Goal: Task Accomplishment & Management: Manage account settings

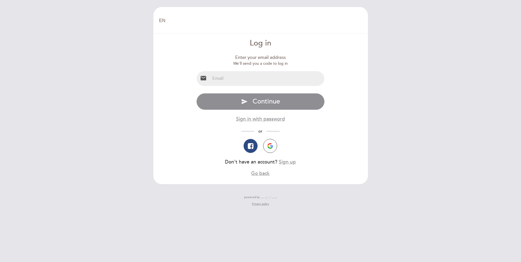
click at [270, 79] on input "email" at bounding box center [267, 78] width 114 height 15
drag, startPoint x: 273, startPoint y: 84, endPoint x: 275, endPoint y: 93, distance: 8.9
click at [275, 93] on div "Enter your email address We'll send you a code to log in email [EMAIL_ADDRESS][…" at bounding box center [260, 115] width 128 height 123
drag, startPoint x: 270, startPoint y: 79, endPoint x: 116, endPoint y: 80, distance: 154.6
click at [210, 80] on input "[EMAIL_ADDRESS][DOMAIN_NAME]" at bounding box center [267, 78] width 114 height 15
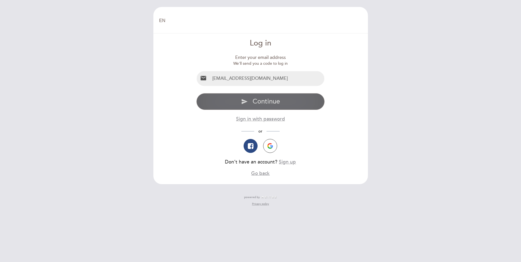
type input "[EMAIL_ADDRESS][DOMAIN_NAME]"
click at [302, 98] on button "send Continue" at bounding box center [260, 101] width 128 height 17
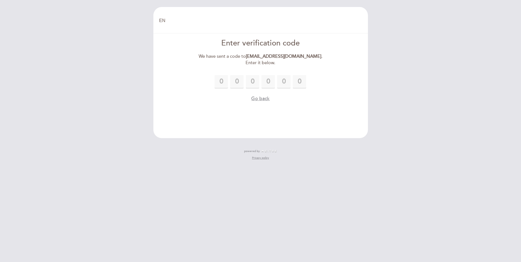
type input "9"
type input "5"
type input "8"
type input "7"
type input "4"
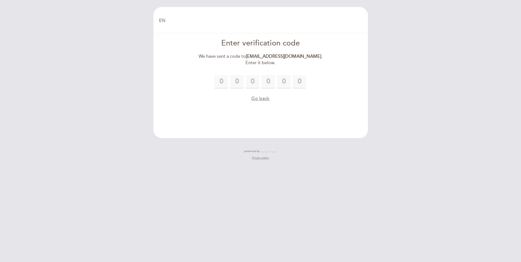
type input "9"
